Goal: Information Seeking & Learning: Learn about a topic

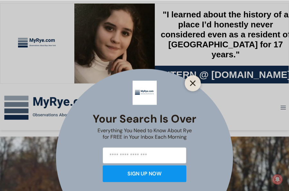
click at [194, 79] on button "Close" at bounding box center [192, 82] width 9 height 9
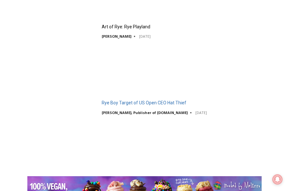
scroll to position [1287, 0]
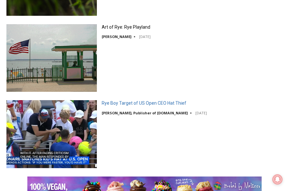
click at [116, 103] on link "Rye Boy Target of US Open CEO Hat Thief" at bounding box center [144, 103] width 85 height 6
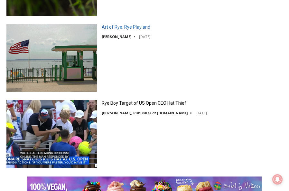
click at [125, 28] on link "Art of Rye: Rye Playland" at bounding box center [126, 27] width 49 height 6
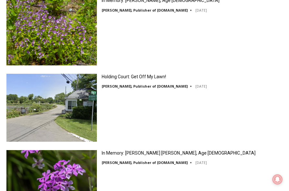
scroll to position [1079, 0]
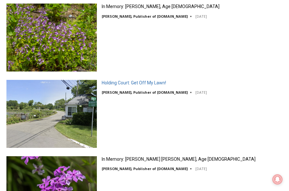
click at [133, 83] on link "Holding Court: Get Off My Lawn!" at bounding box center [134, 83] width 64 height 6
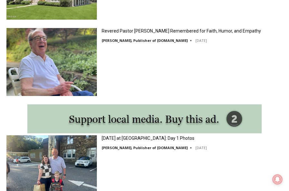
scroll to position [871, 0]
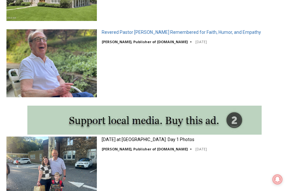
click at [148, 31] on link "Revered Pastor [PERSON_NAME] Remembered for Faith, Humor, and Empathy" at bounding box center [181, 32] width 159 height 6
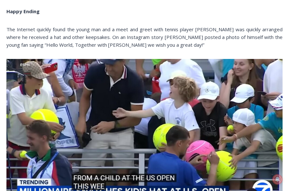
scroll to position [257, 0]
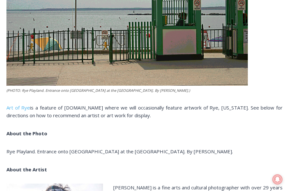
scroll to position [281, 0]
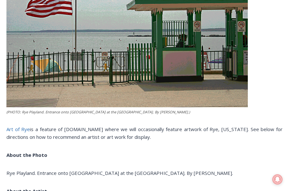
click at [16, 130] on link "Art of Rye" at bounding box center [17, 129] width 23 height 6
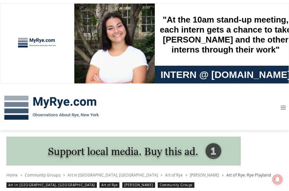
scroll to position [0, 0]
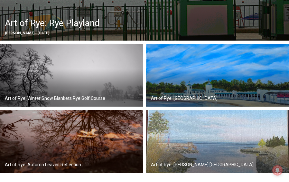
scroll to position [256, 0]
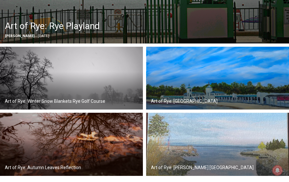
click at [189, 94] on img at bounding box center [217, 78] width 143 height 63
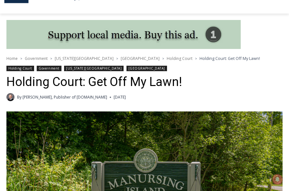
scroll to position [116, 0]
